Goal: Task Accomplishment & Management: Manage account settings

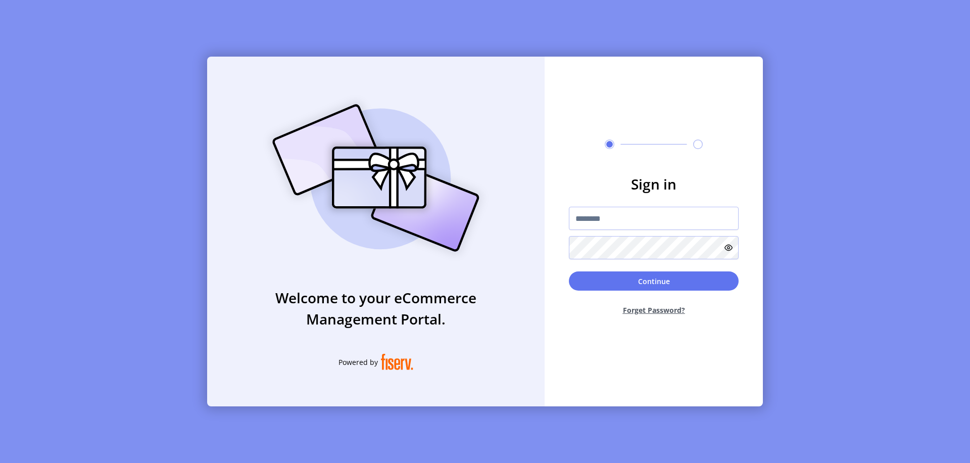
click at [654, 218] on input "text" at bounding box center [654, 218] width 170 height 23
type input "**********"
click at [654, 281] on button "Continue" at bounding box center [654, 280] width 170 height 19
